Goal: Information Seeking & Learning: Check status

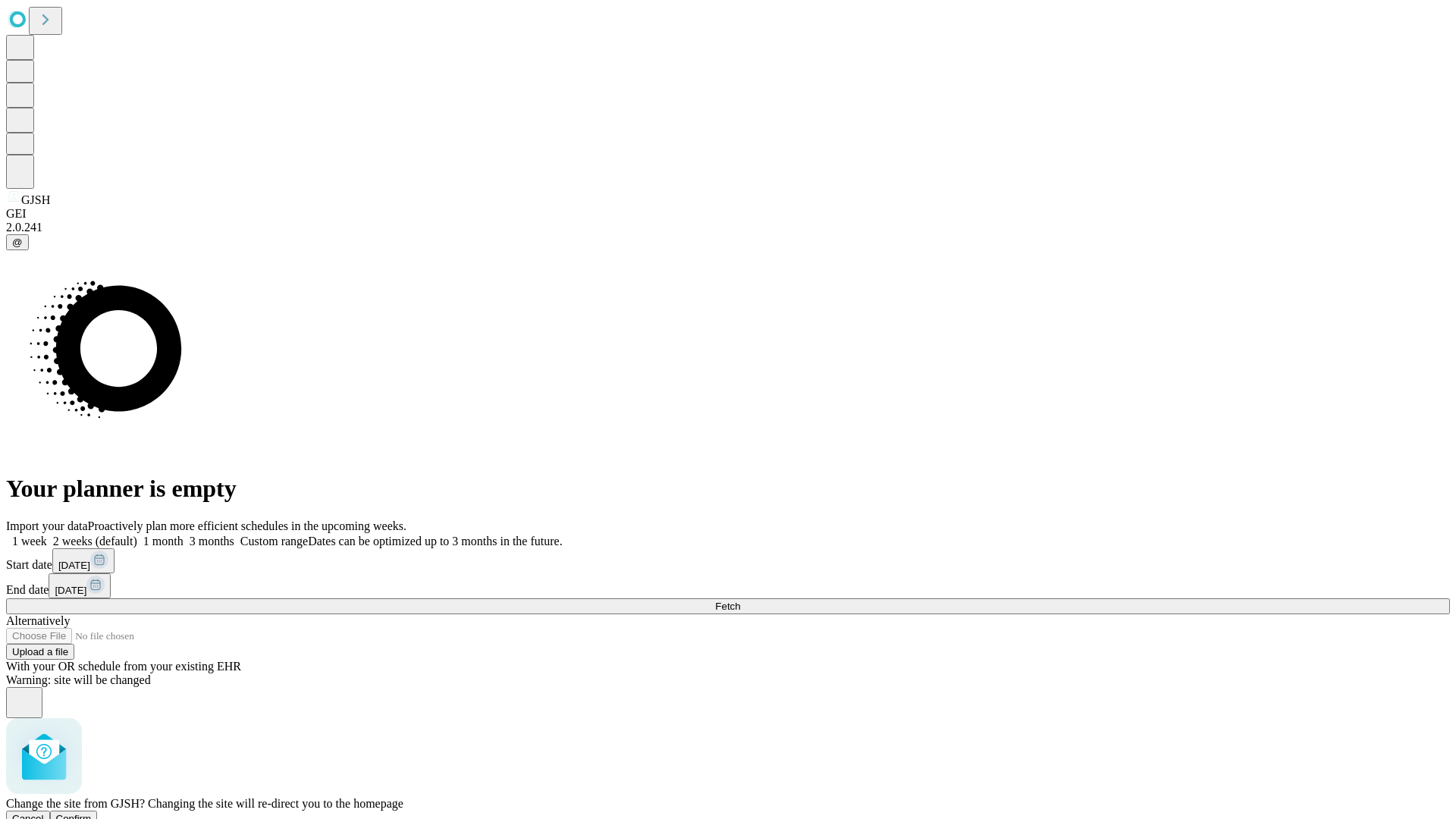
click at [92, 813] on span "Confirm" at bounding box center [74, 819] width 36 height 12
click at [183, 535] on label "1 month" at bounding box center [161, 541] width 47 height 13
click at [740, 601] on span "Fetch" at bounding box center [728, 606] width 25 height 12
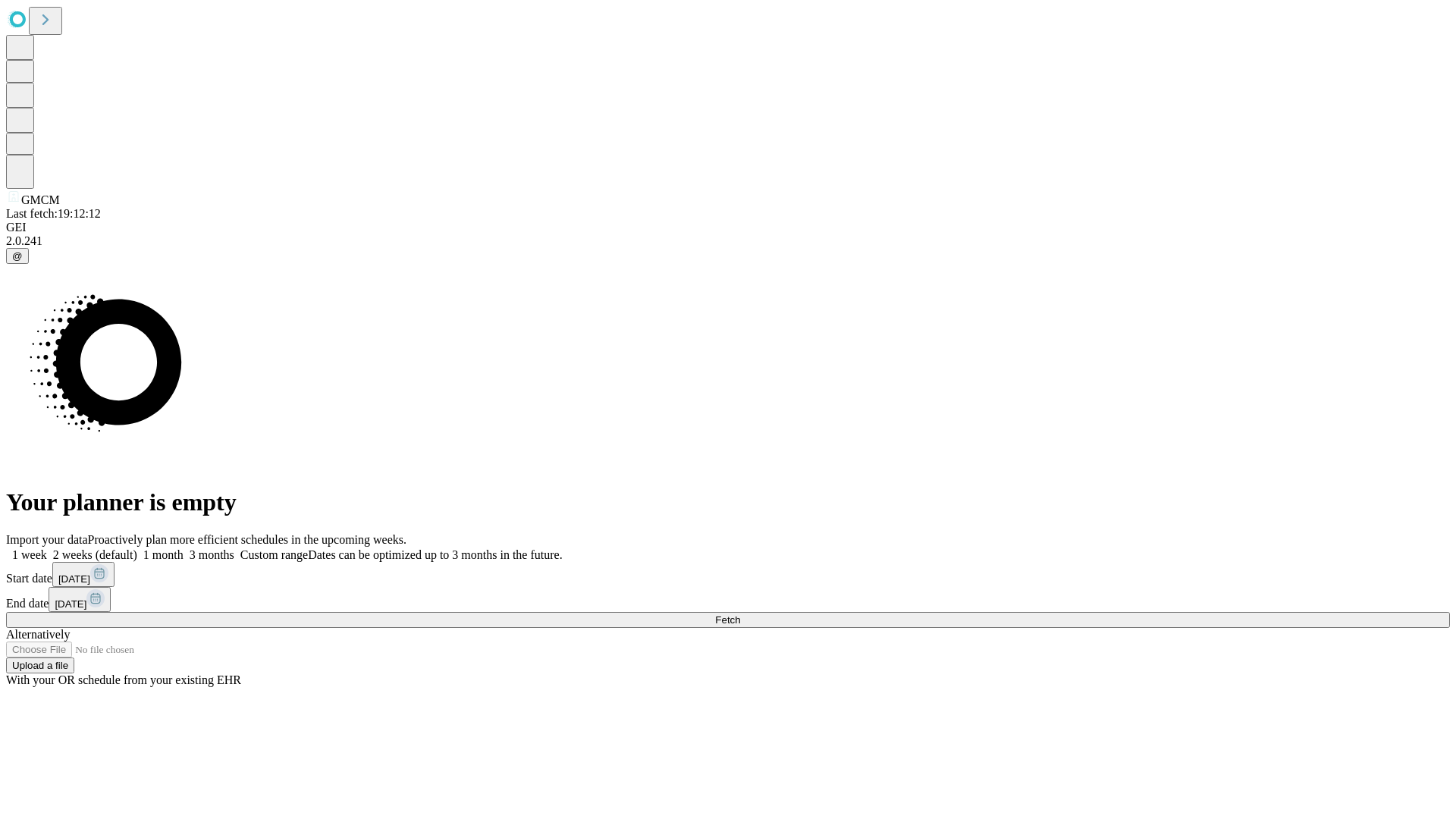
click at [183, 548] on label "1 month" at bounding box center [161, 554] width 47 height 13
click at [740, 614] on span "Fetch" at bounding box center [728, 620] width 25 height 12
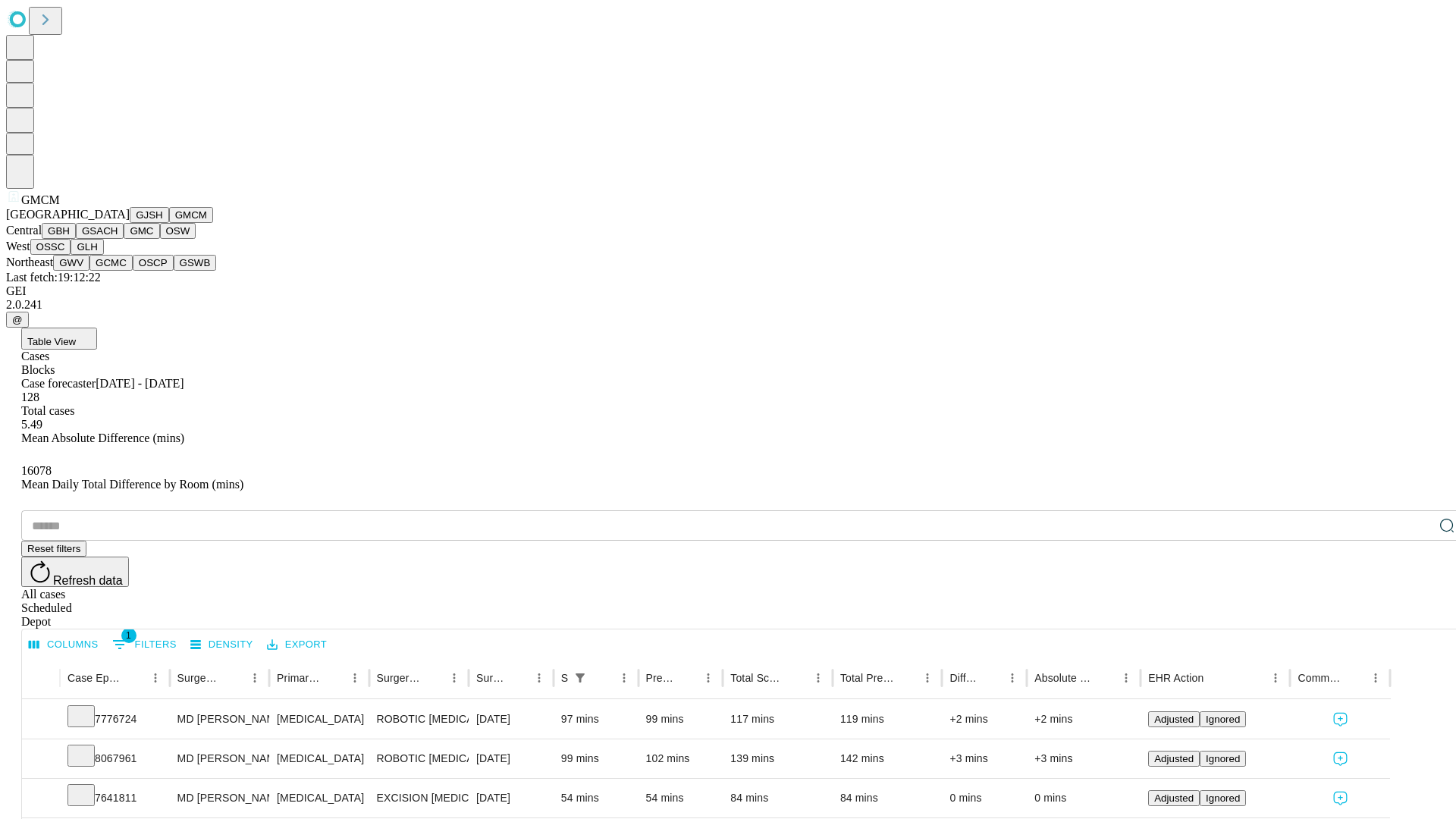
click at [76, 239] on button "GBH" at bounding box center [58, 231] width 34 height 16
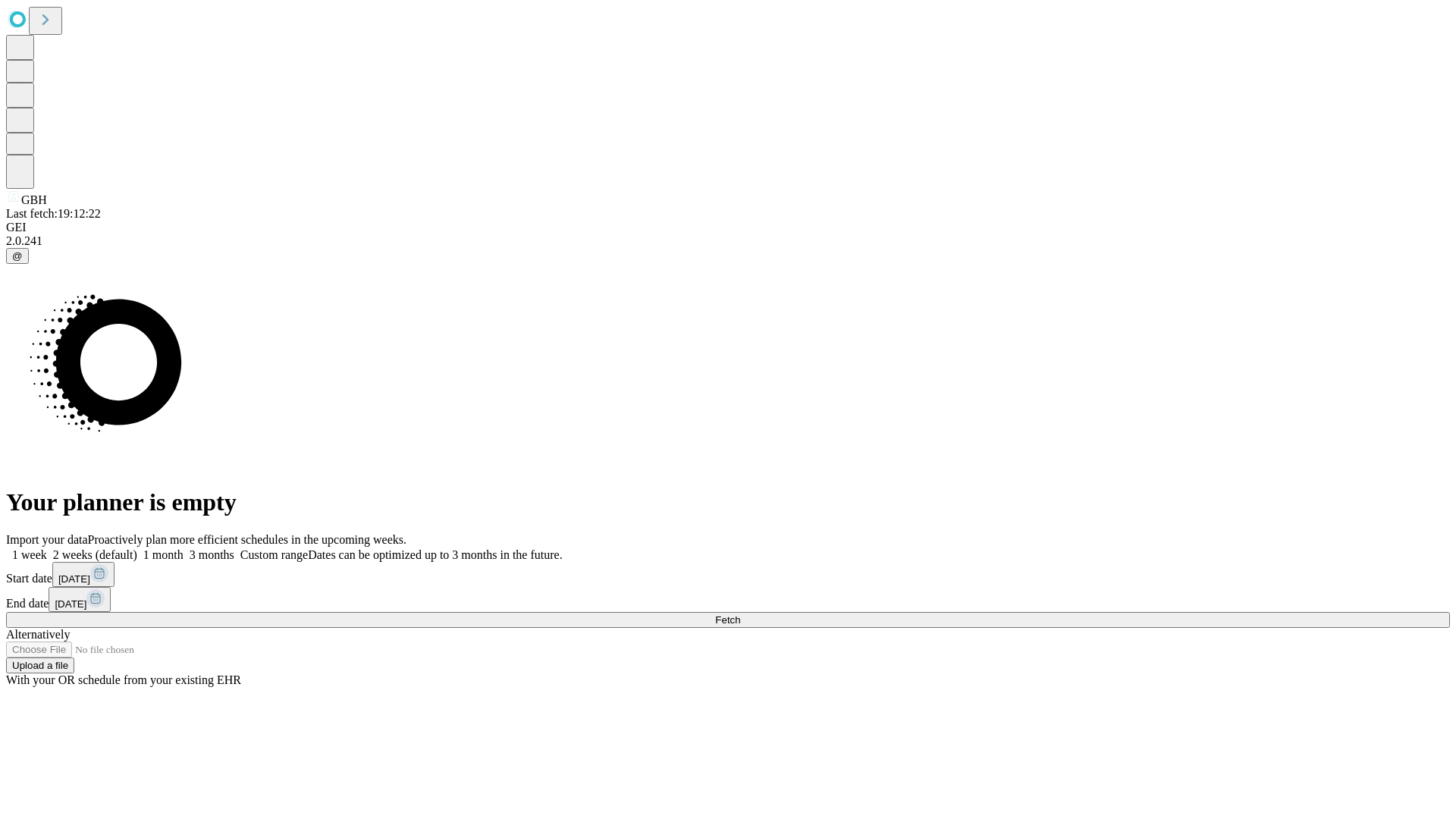
click at [183, 548] on label "1 month" at bounding box center [161, 554] width 47 height 13
click at [740, 614] on span "Fetch" at bounding box center [728, 620] width 25 height 12
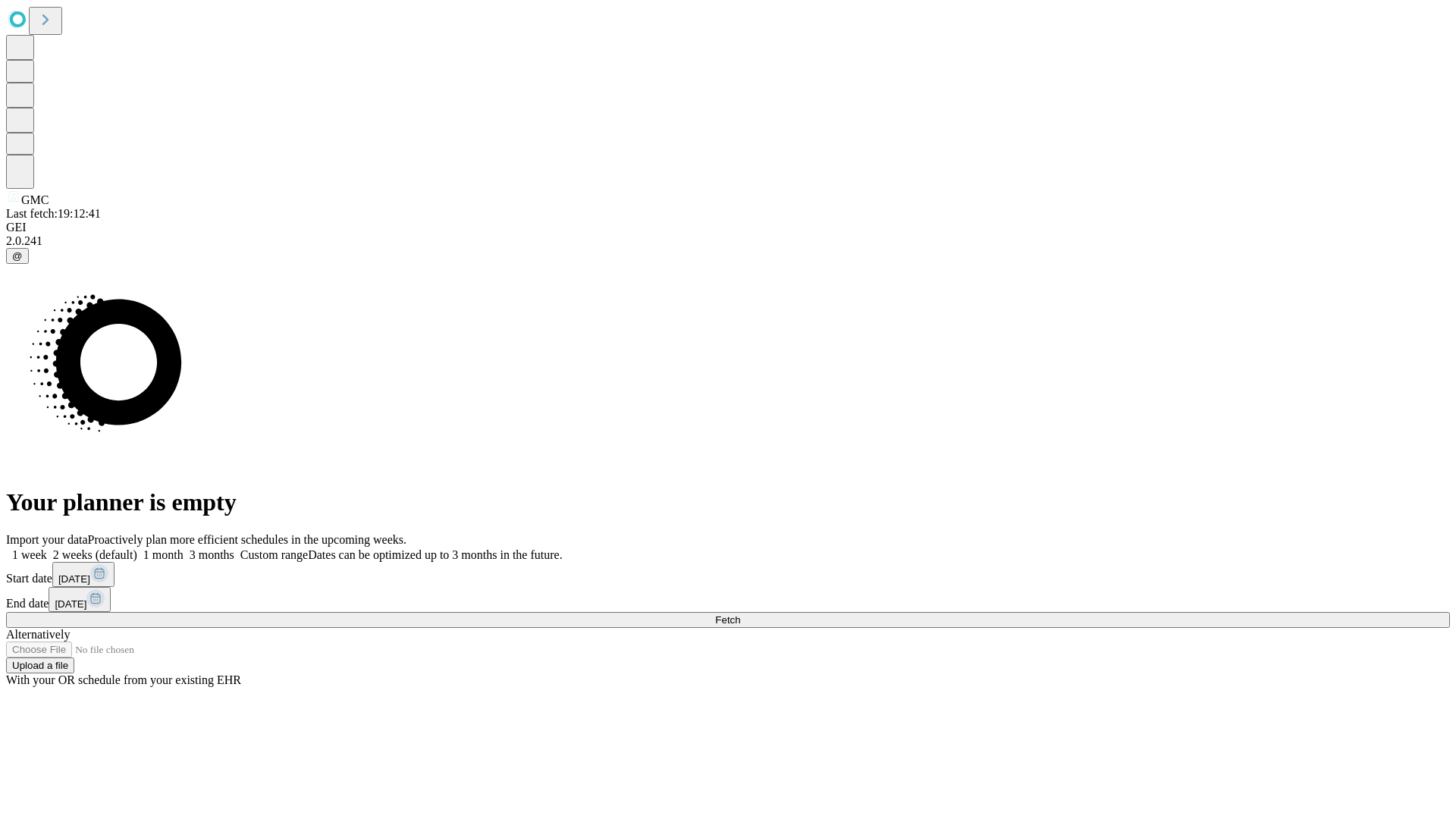
click at [183, 548] on label "1 month" at bounding box center [161, 554] width 47 height 13
click at [740, 614] on span "Fetch" at bounding box center [728, 620] width 25 height 12
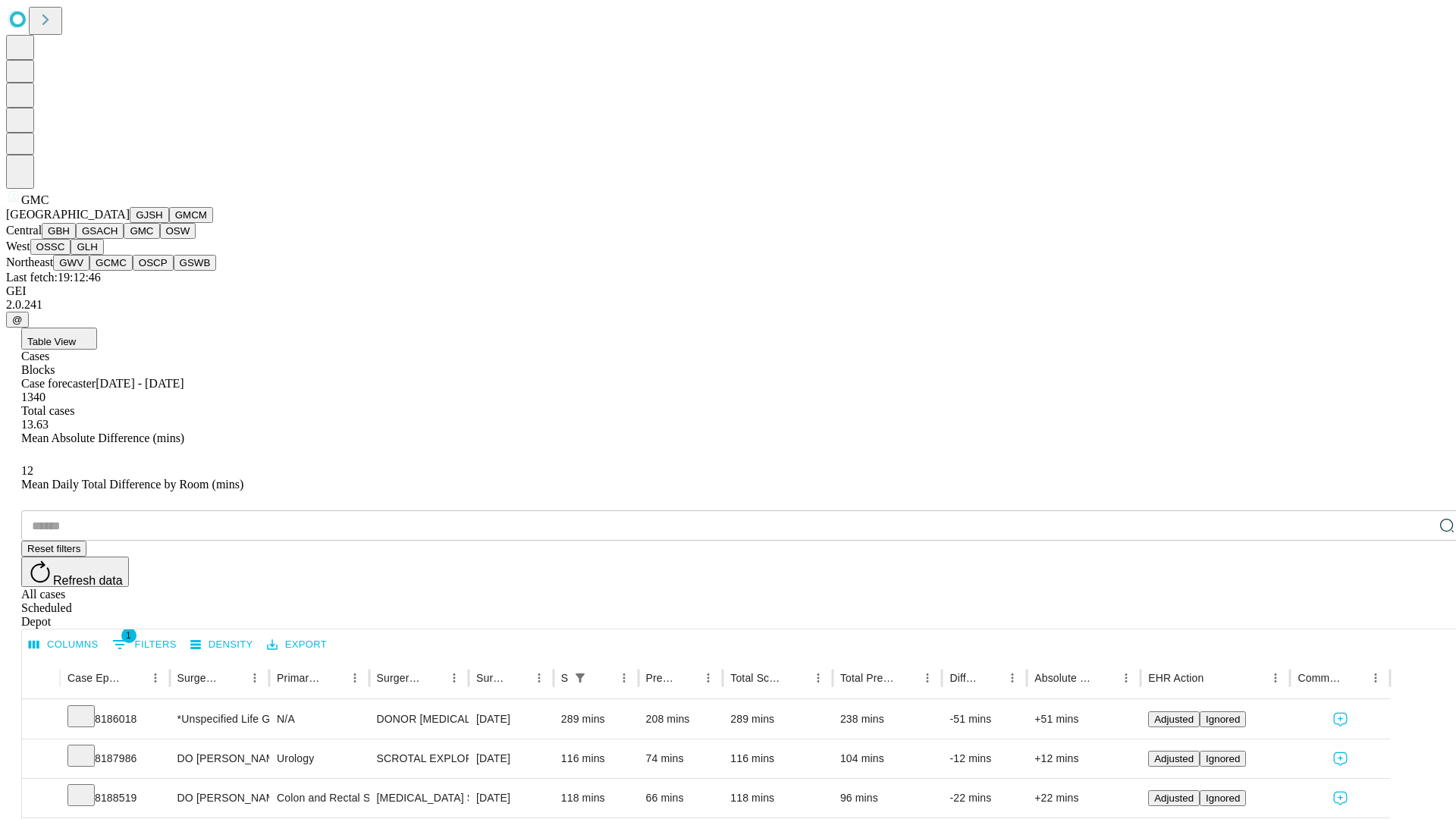
click at [160, 239] on button "OSW" at bounding box center [178, 231] width 37 height 16
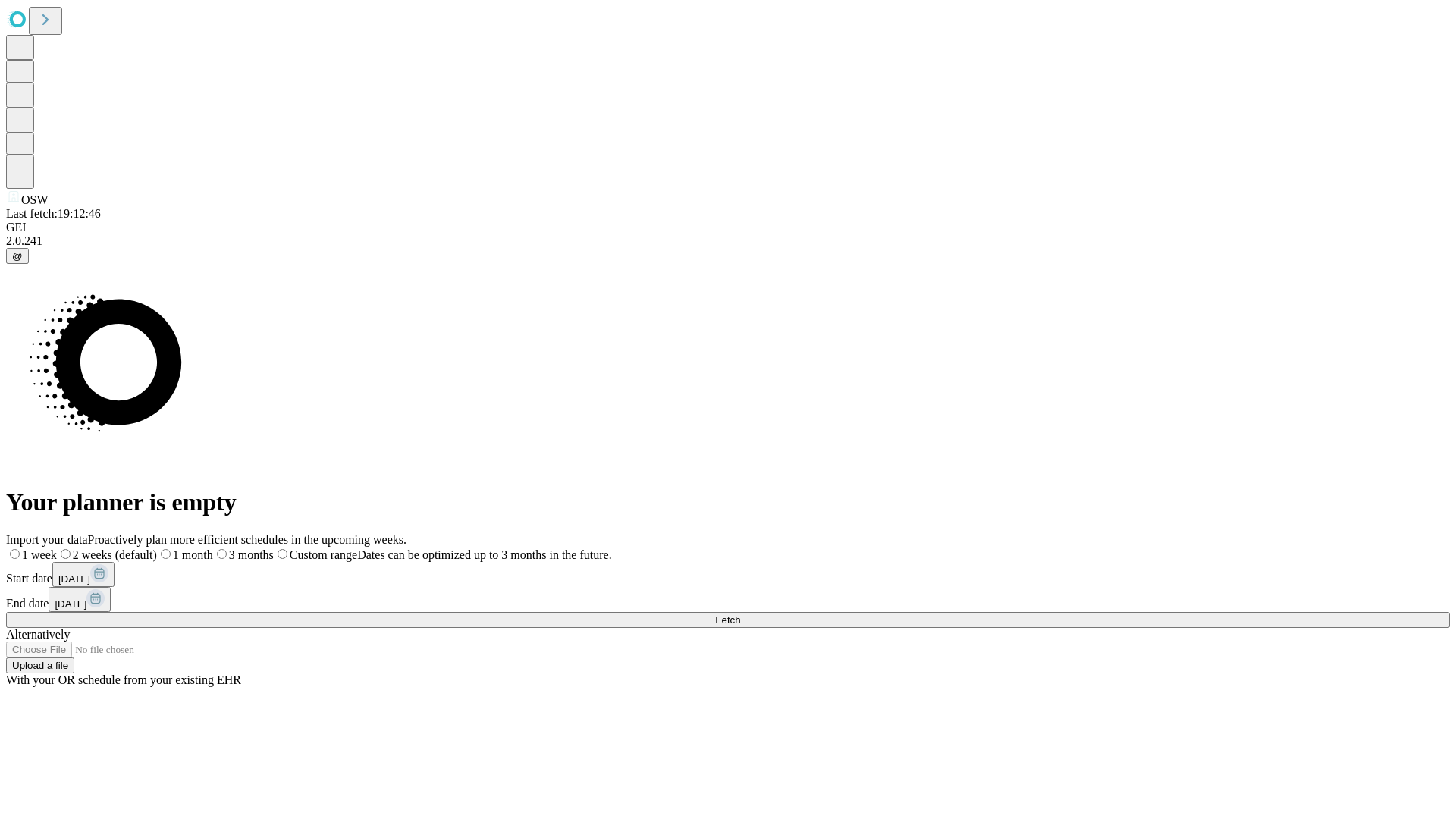
click at [213, 548] on label "1 month" at bounding box center [185, 554] width 56 height 13
click at [740, 614] on span "Fetch" at bounding box center [728, 620] width 25 height 12
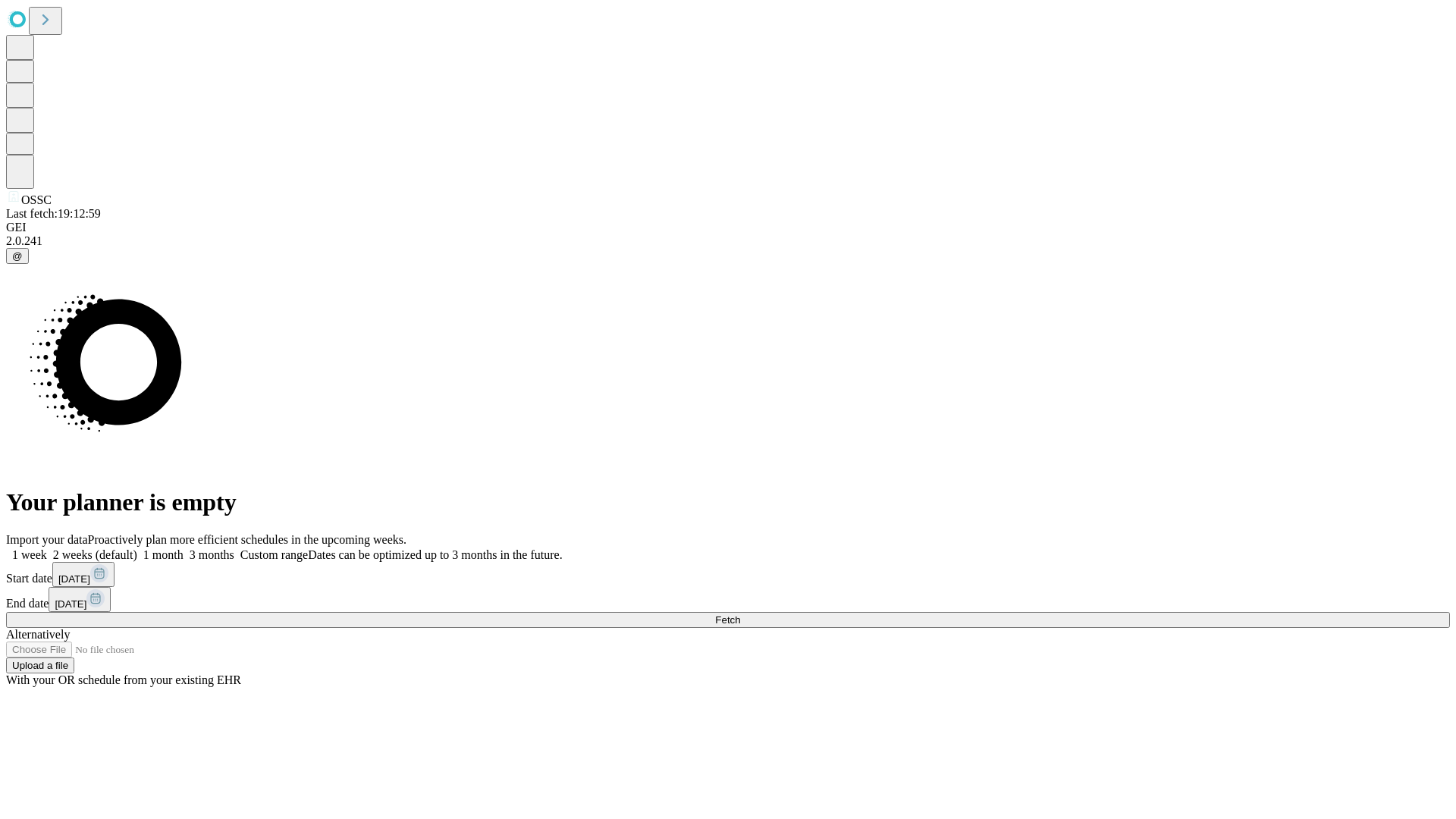
click at [183, 548] on label "1 month" at bounding box center [161, 554] width 47 height 13
click at [740, 614] on span "Fetch" at bounding box center [728, 620] width 25 height 12
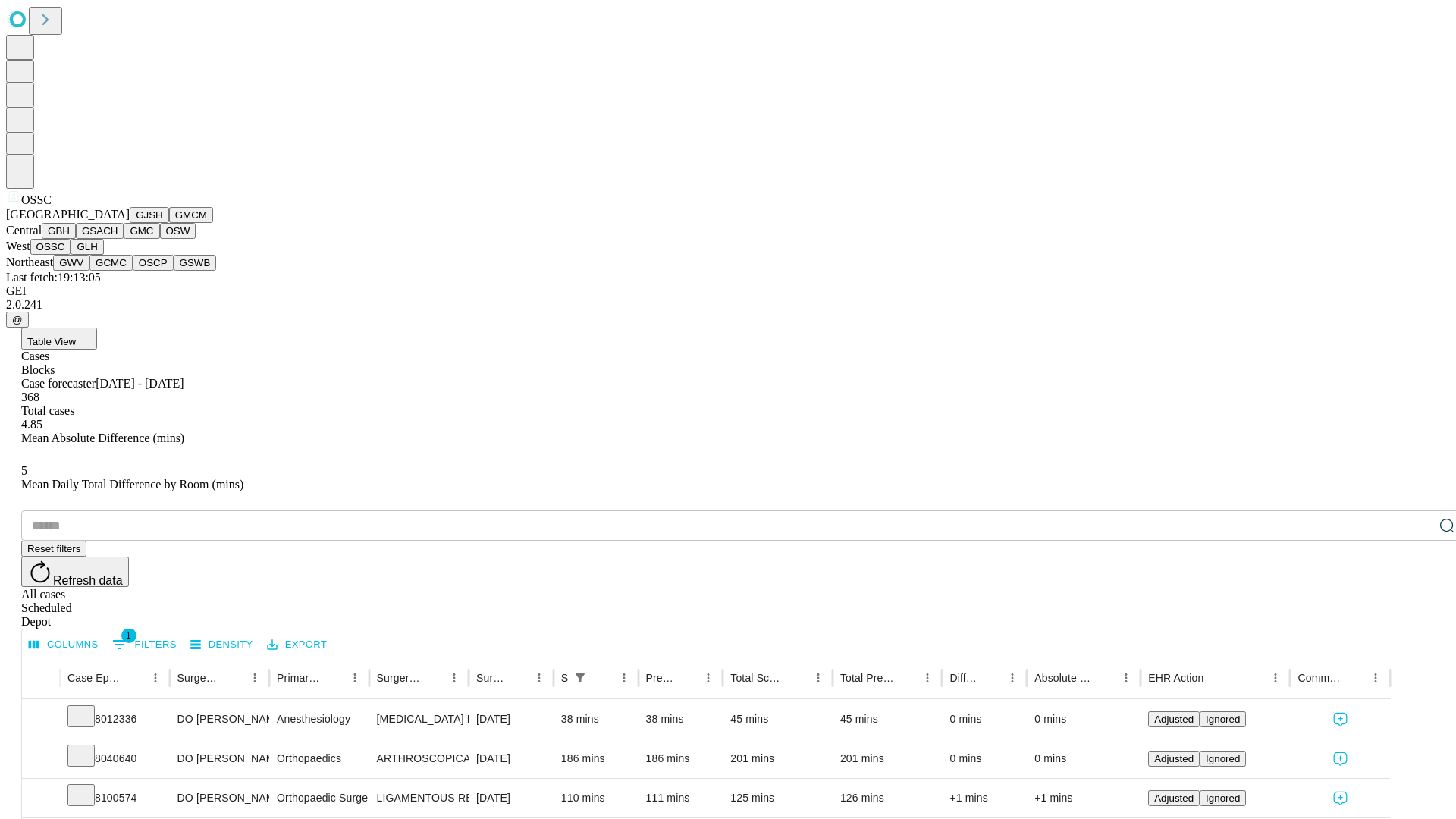
click at [103, 255] on button "GLH" at bounding box center [87, 246] width 33 height 16
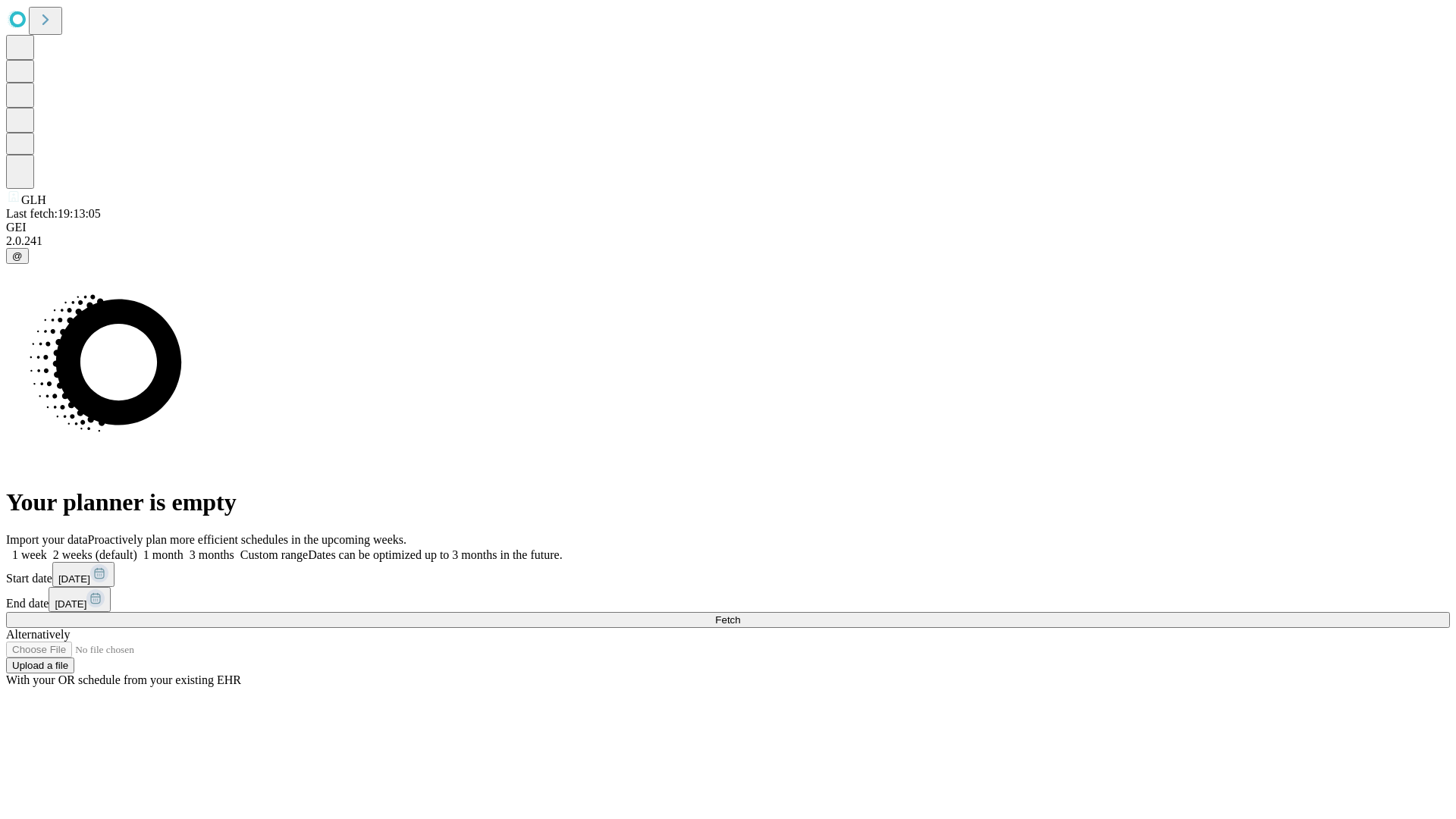
click at [183, 548] on label "1 month" at bounding box center [161, 554] width 47 height 13
click at [740, 614] on span "Fetch" at bounding box center [728, 620] width 25 height 12
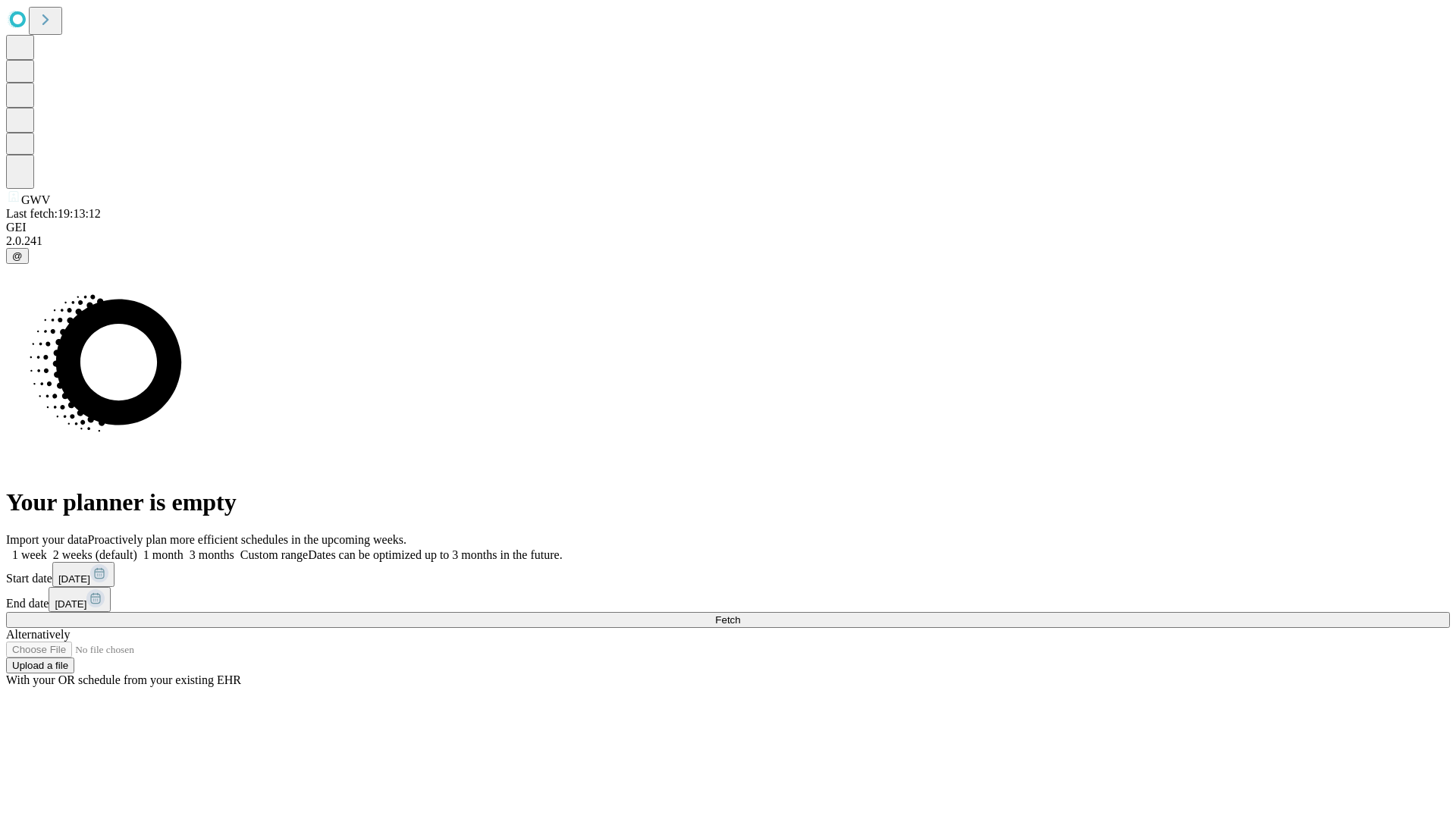
click at [183, 548] on label "1 month" at bounding box center [161, 554] width 47 height 13
click at [740, 614] on span "Fetch" at bounding box center [728, 620] width 25 height 12
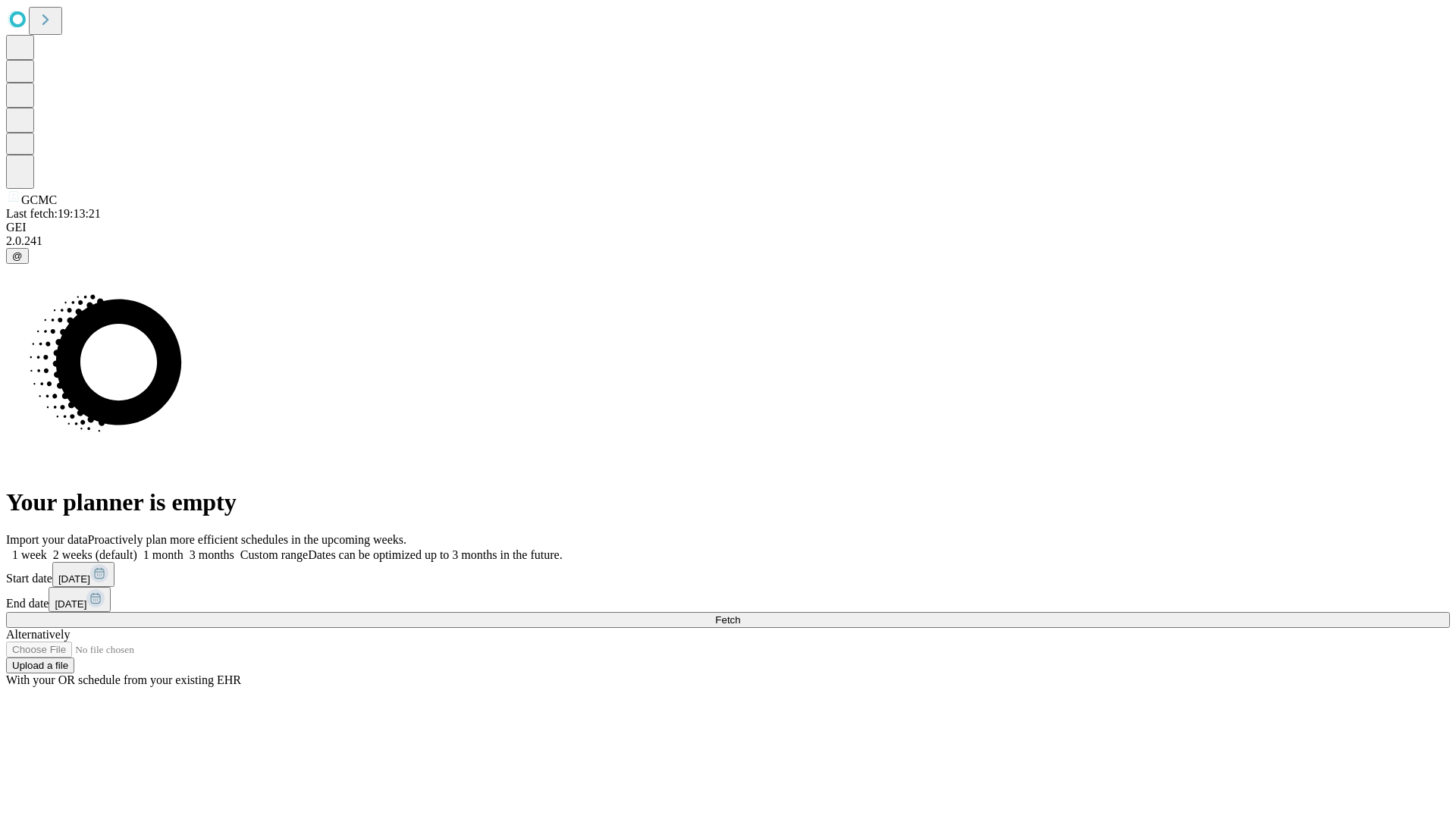
click at [183, 548] on label "1 month" at bounding box center [161, 554] width 47 height 13
click at [740, 614] on span "Fetch" at bounding box center [728, 620] width 25 height 12
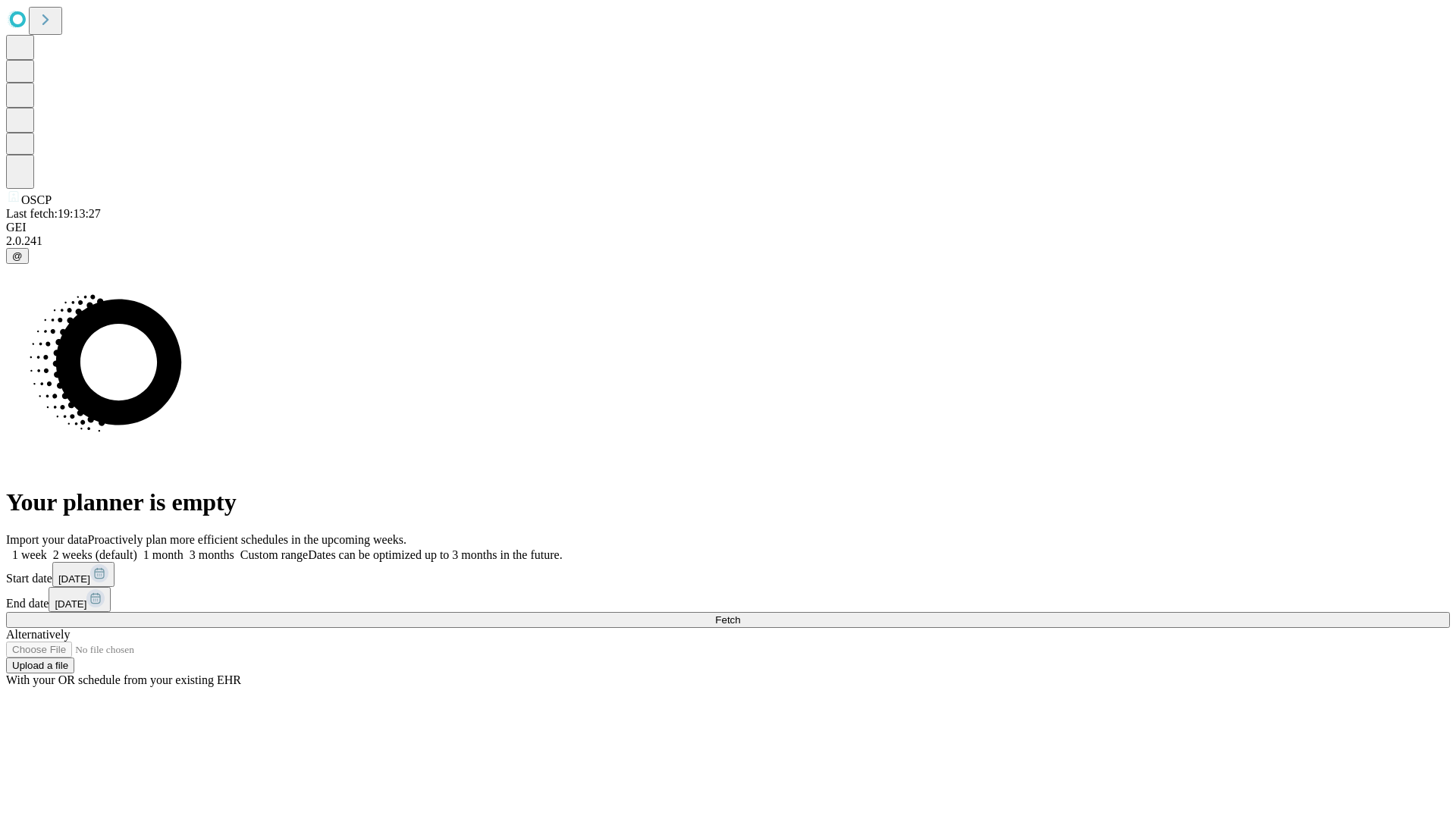
click at [740, 614] on span "Fetch" at bounding box center [728, 620] width 25 height 12
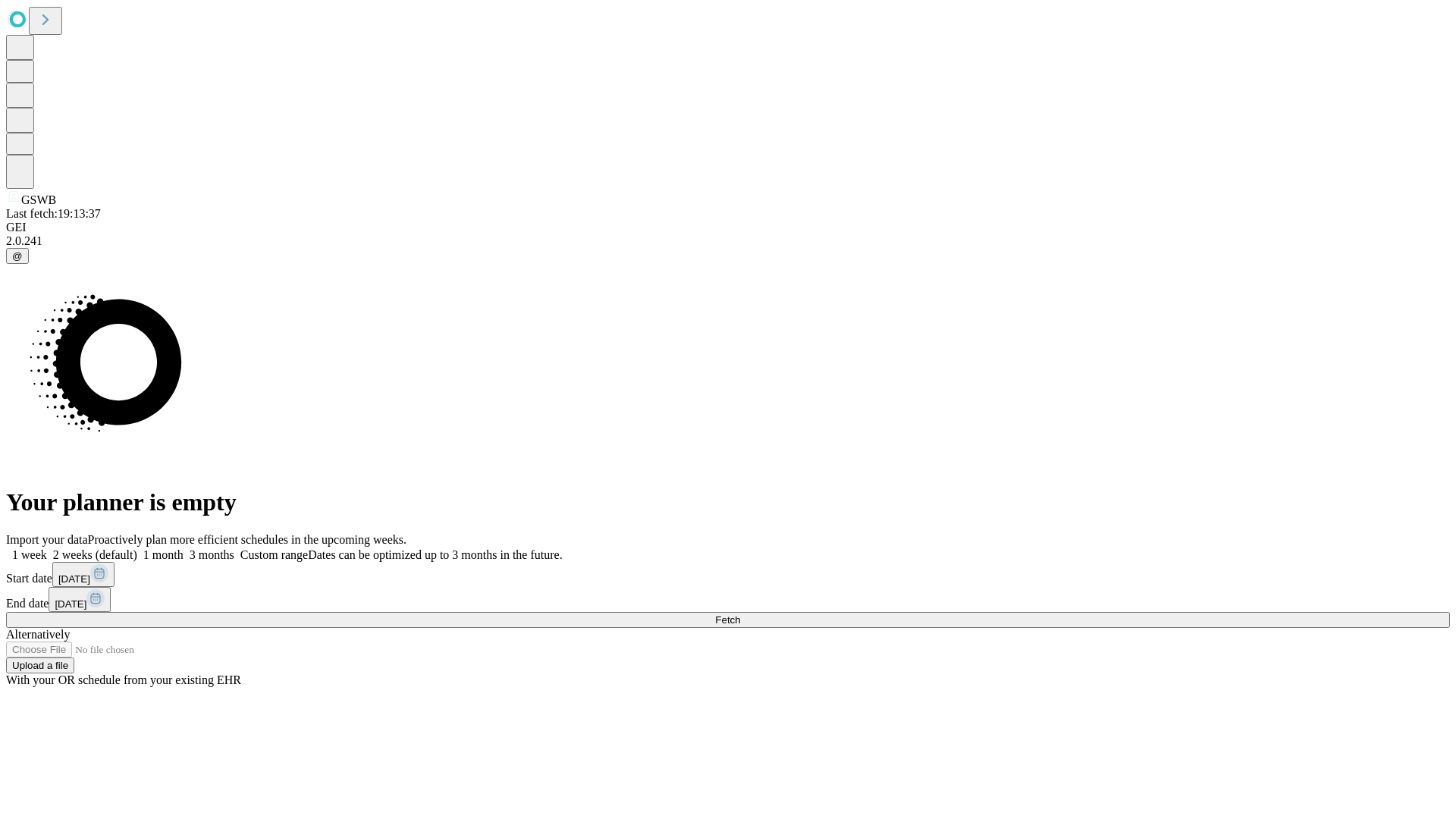
click at [740, 614] on span "Fetch" at bounding box center [728, 620] width 25 height 12
